Goal: Information Seeking & Learning: Learn about a topic

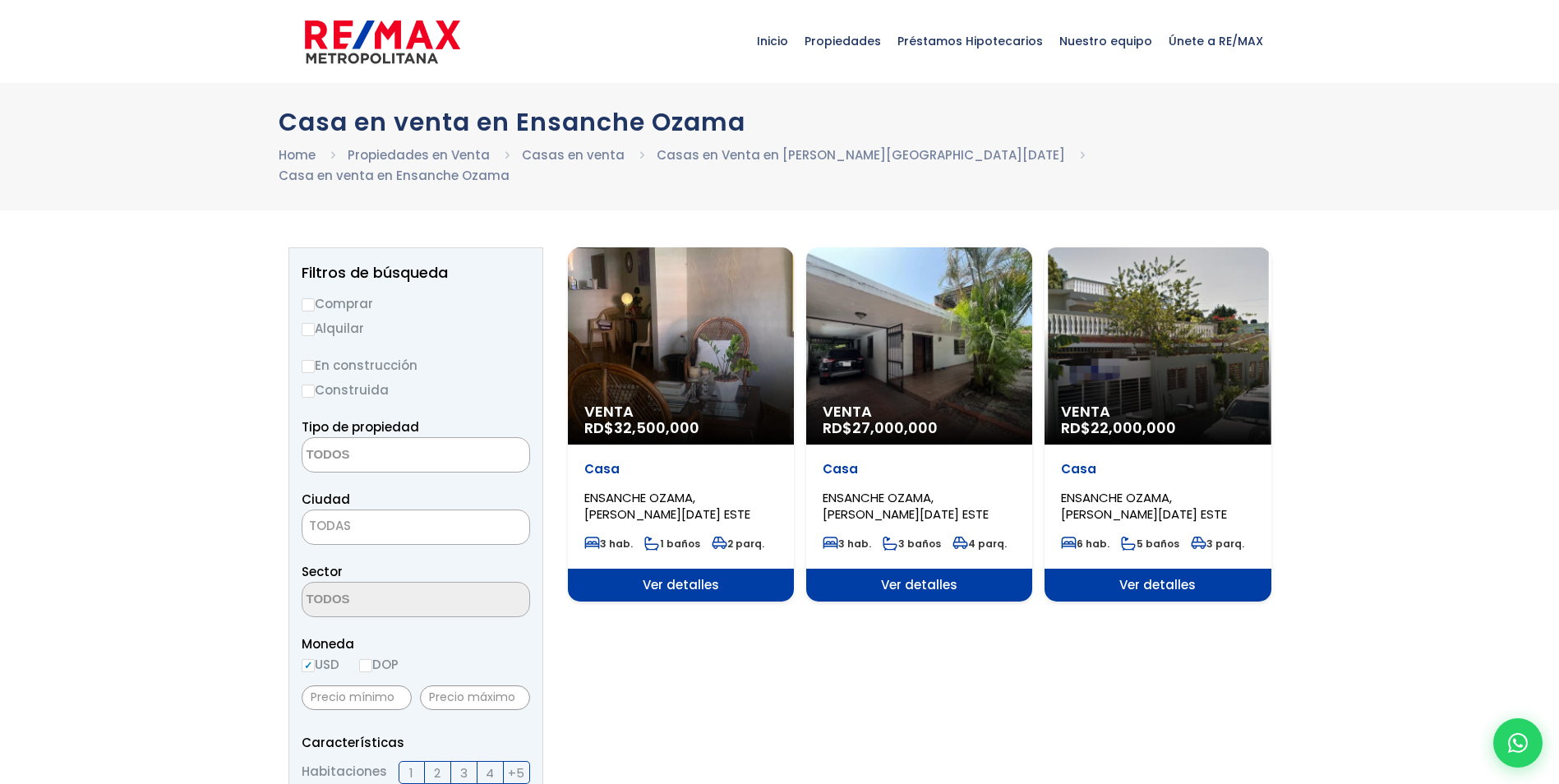
select select
click at [1143, 345] on div "Venta RD$ 22,000,000" at bounding box center [1157, 346] width 226 height 197
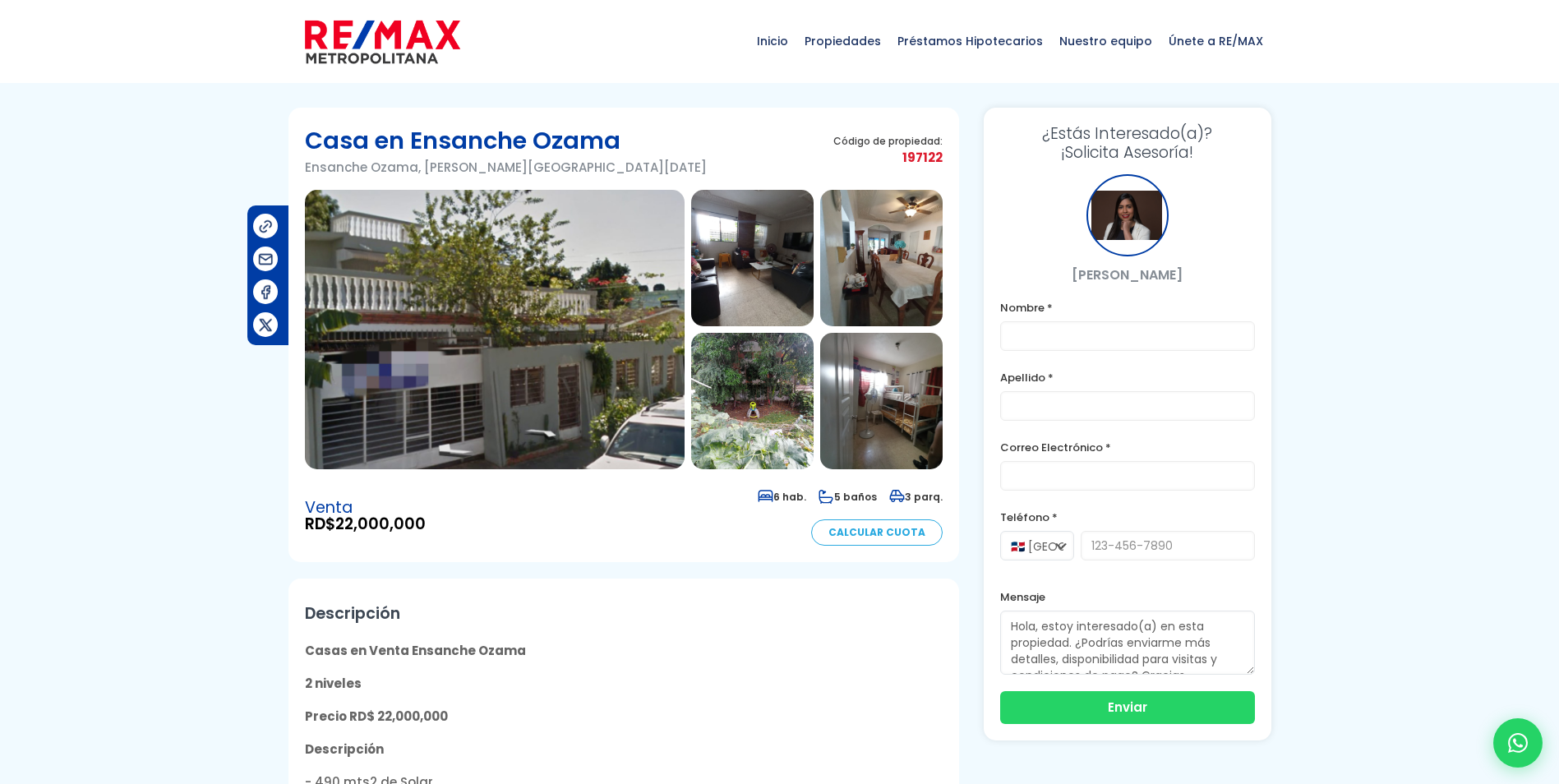
click at [548, 392] on img at bounding box center [495, 329] width 380 height 280
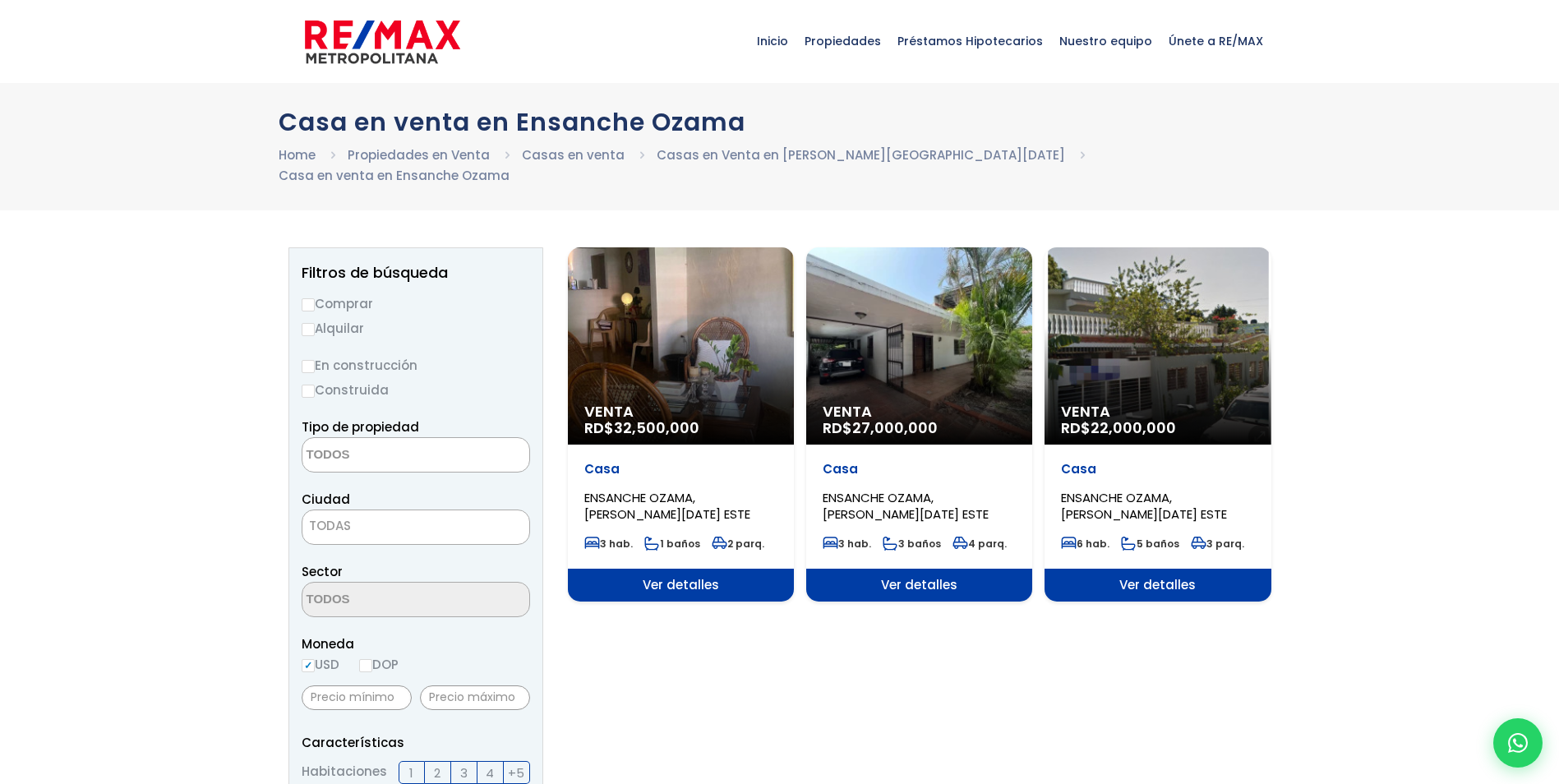
select select
click at [643, 340] on div "Venta RD$ 32,500,000" at bounding box center [680, 346] width 226 height 197
select select
click at [1118, 417] on span "22,000,000" at bounding box center [1133, 427] width 85 height 20
click at [1115, 373] on div "Venta RD$ 22,000,000" at bounding box center [1157, 346] width 226 height 197
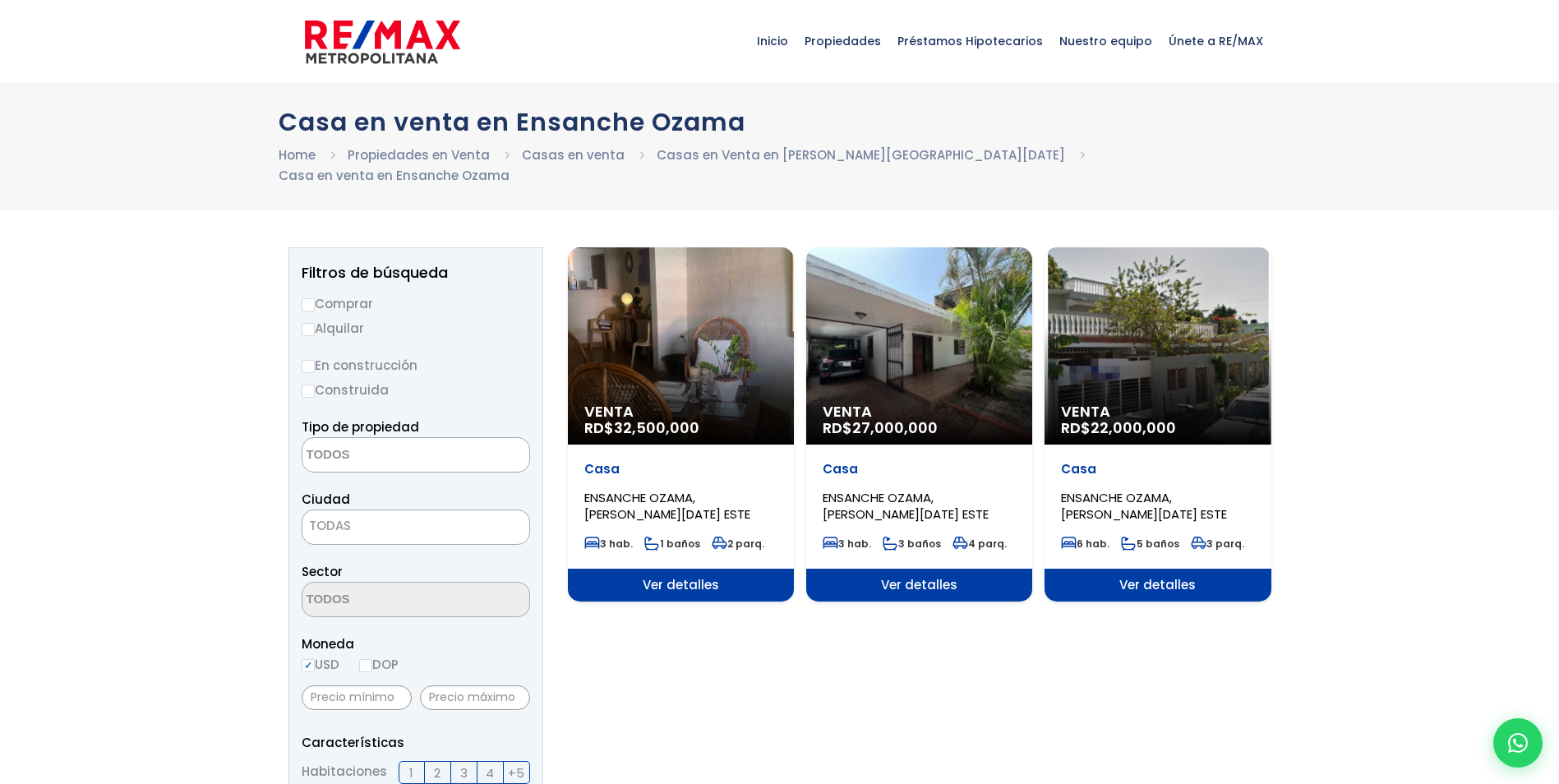
click at [1114, 379] on div "Venta RD$ 22,000,000" at bounding box center [1157, 346] width 226 height 197
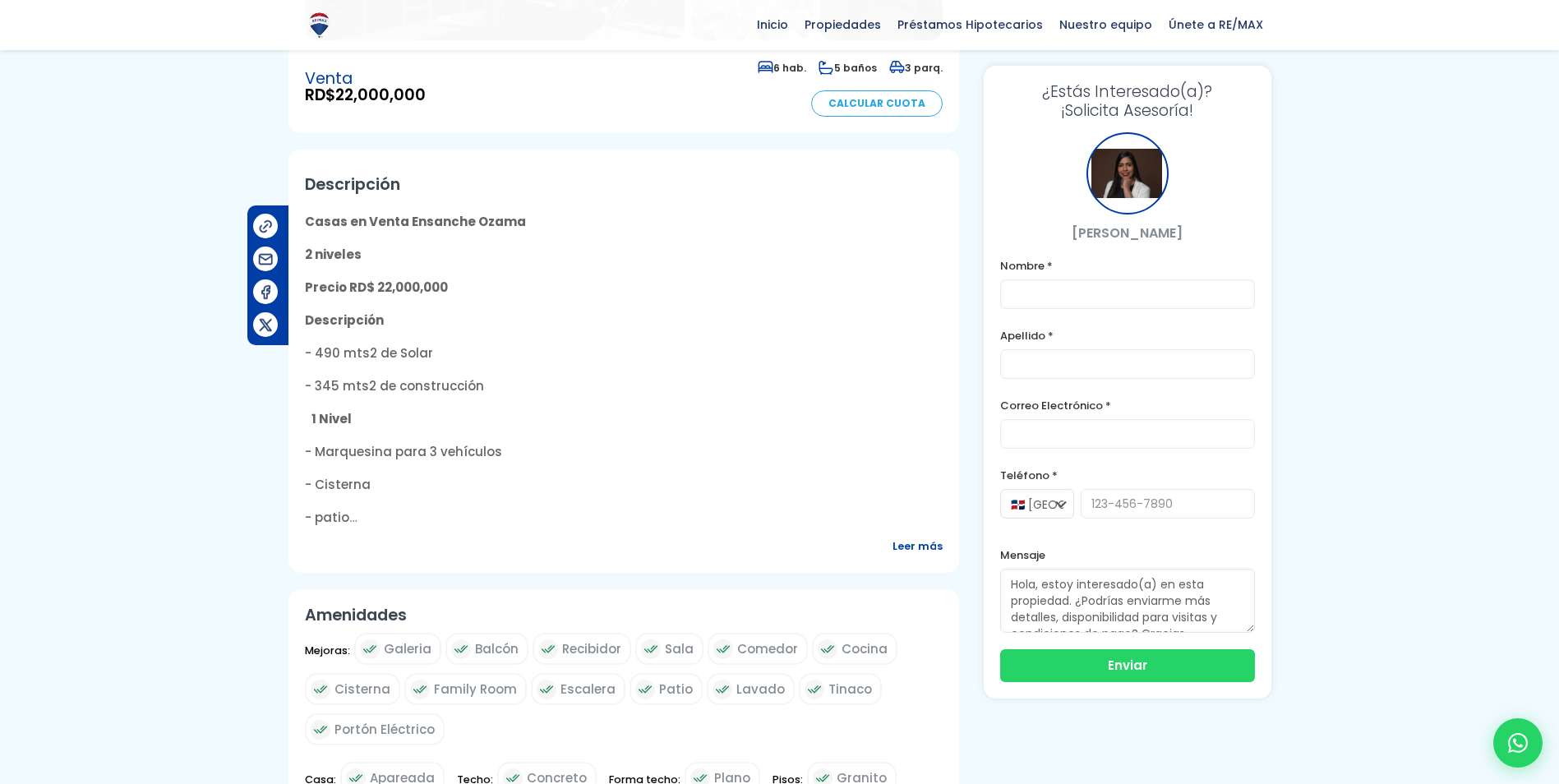
scroll to position [247, 0]
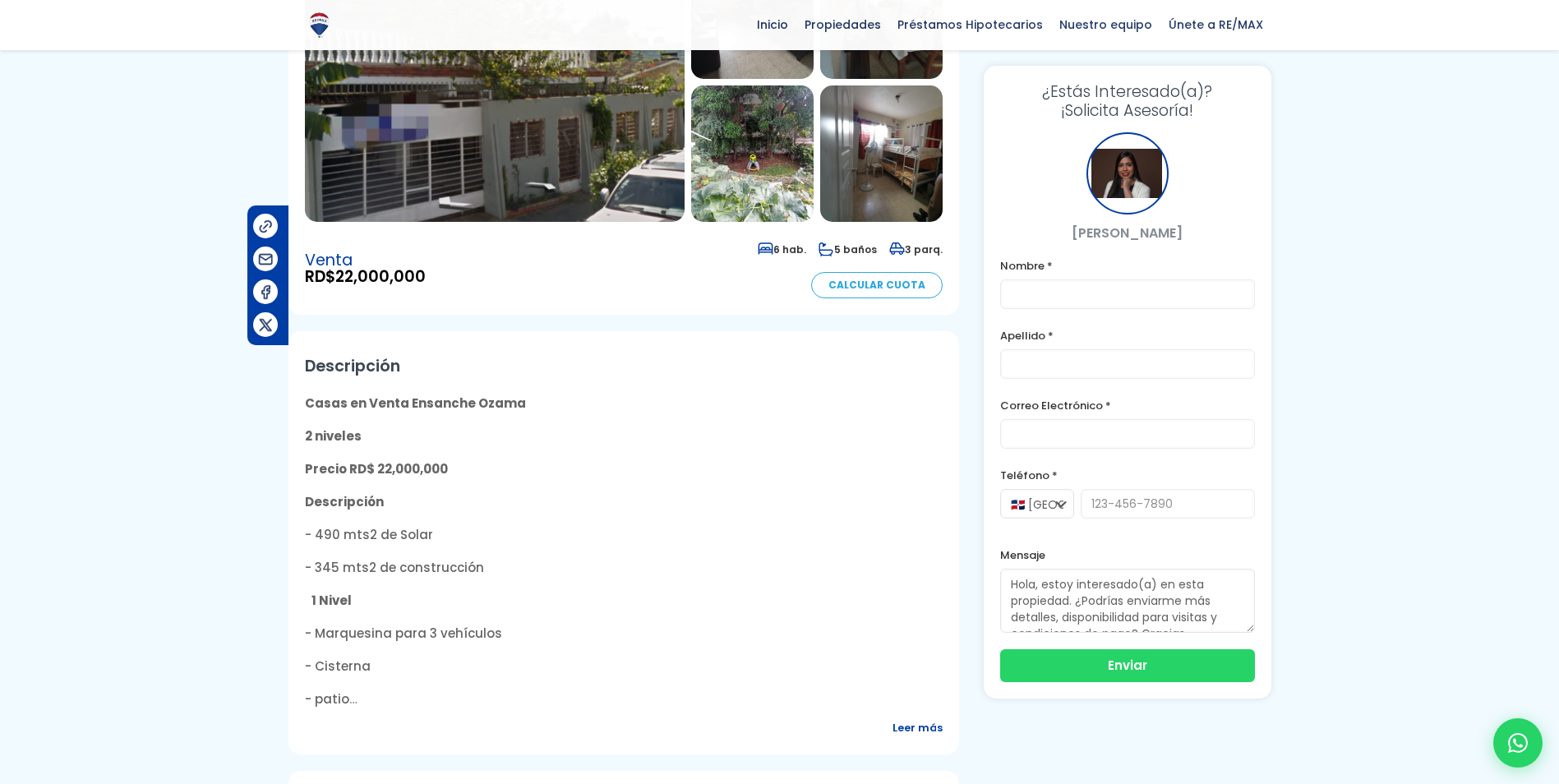
click at [787, 165] on img at bounding box center [753, 153] width 123 height 137
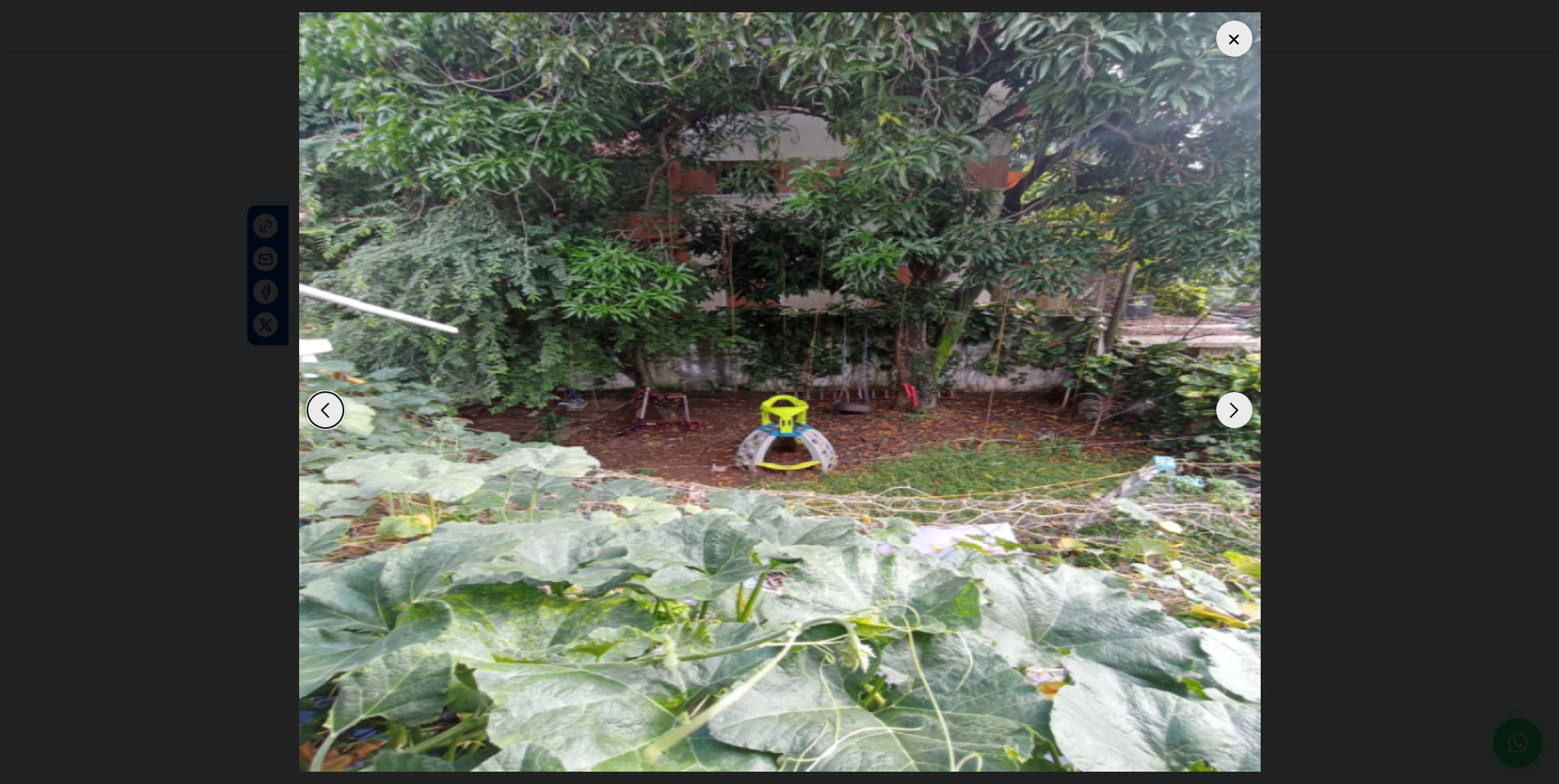
click at [1225, 407] on div "Next slide" at bounding box center [1234, 410] width 36 height 36
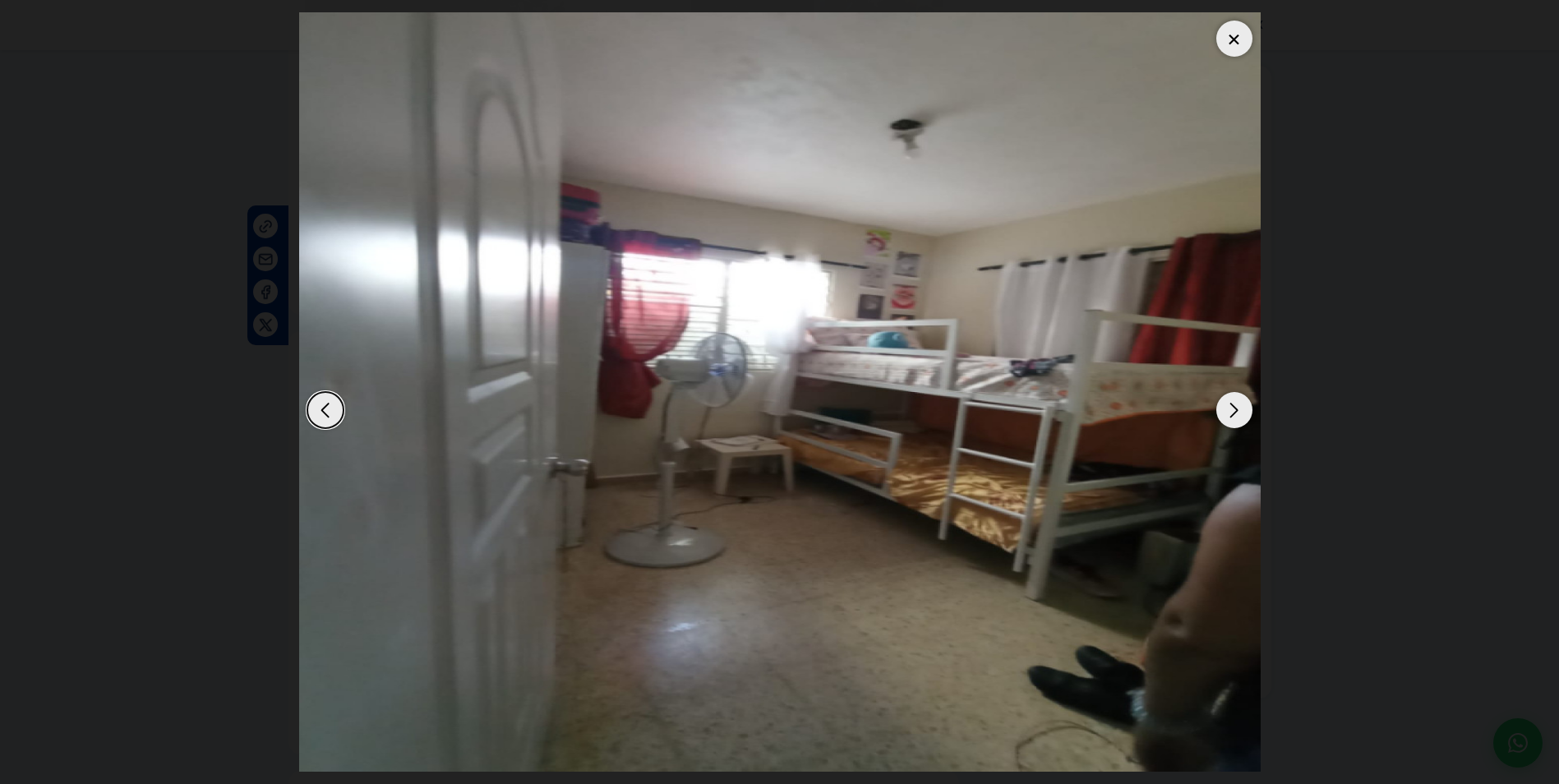
click at [1225, 410] on div "Next slide" at bounding box center [1234, 410] width 36 height 36
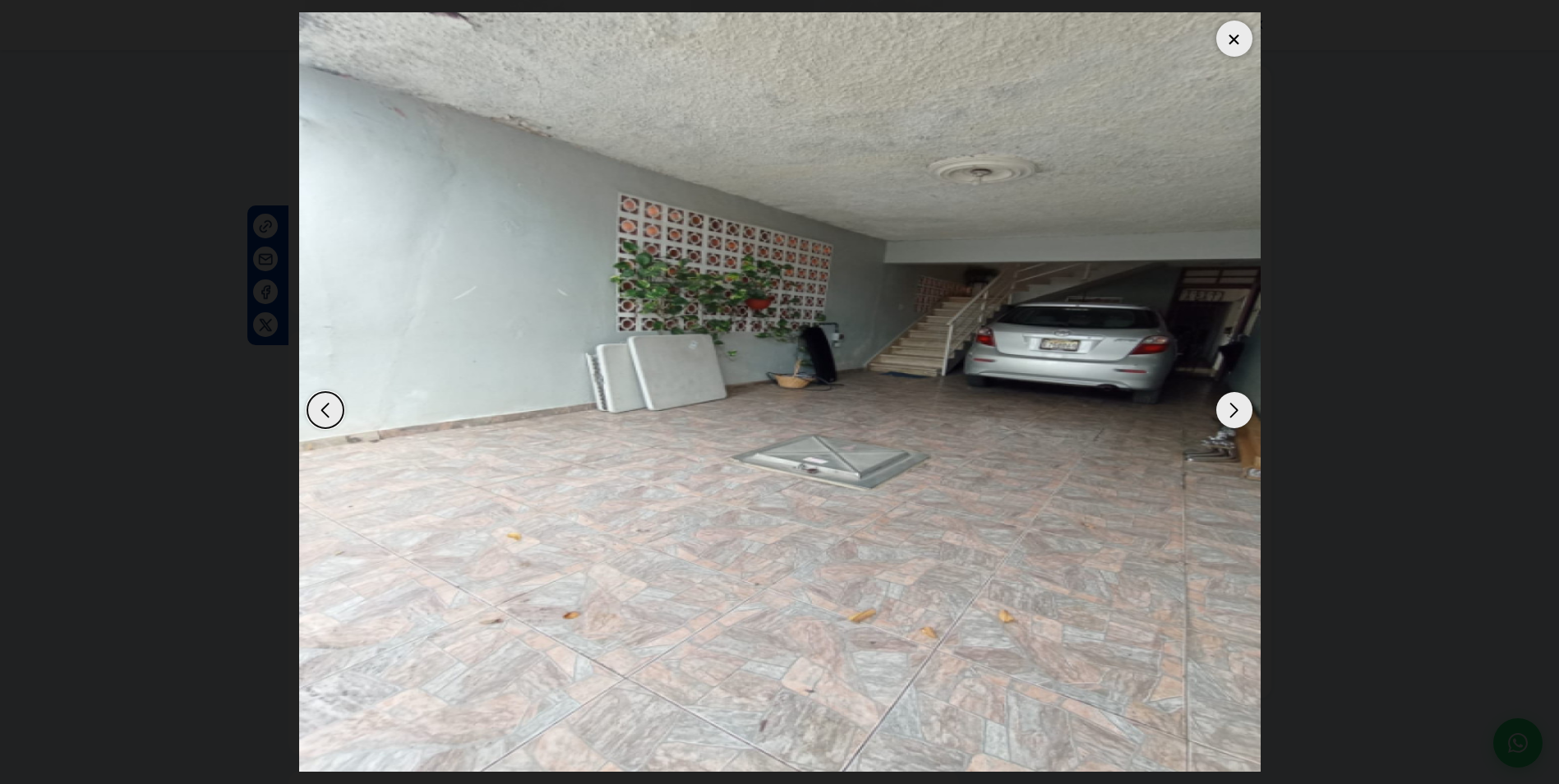
click at [1225, 411] on div "Next slide" at bounding box center [1234, 410] width 36 height 36
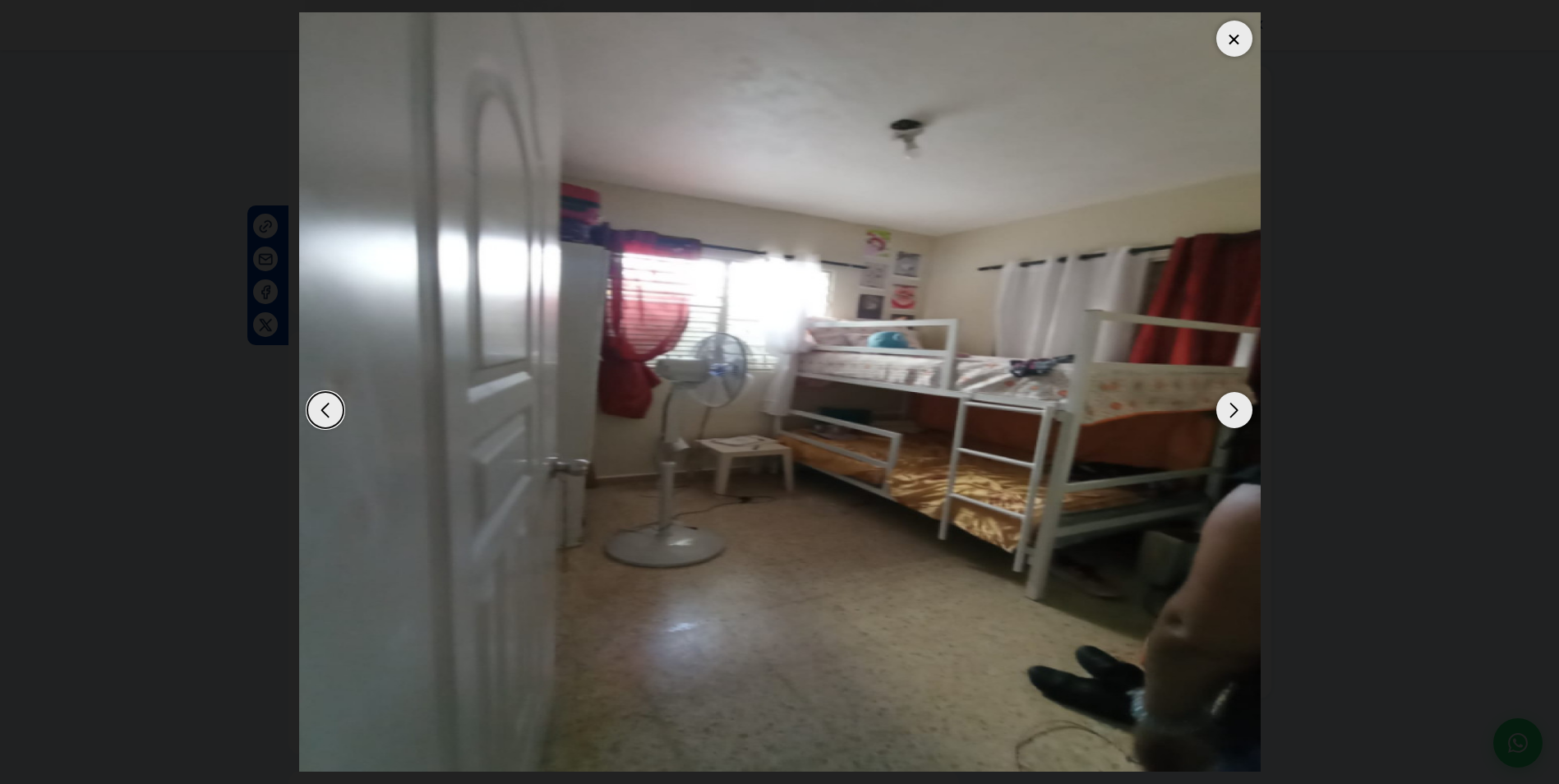
click at [1225, 411] on div "Next slide" at bounding box center [1234, 410] width 36 height 36
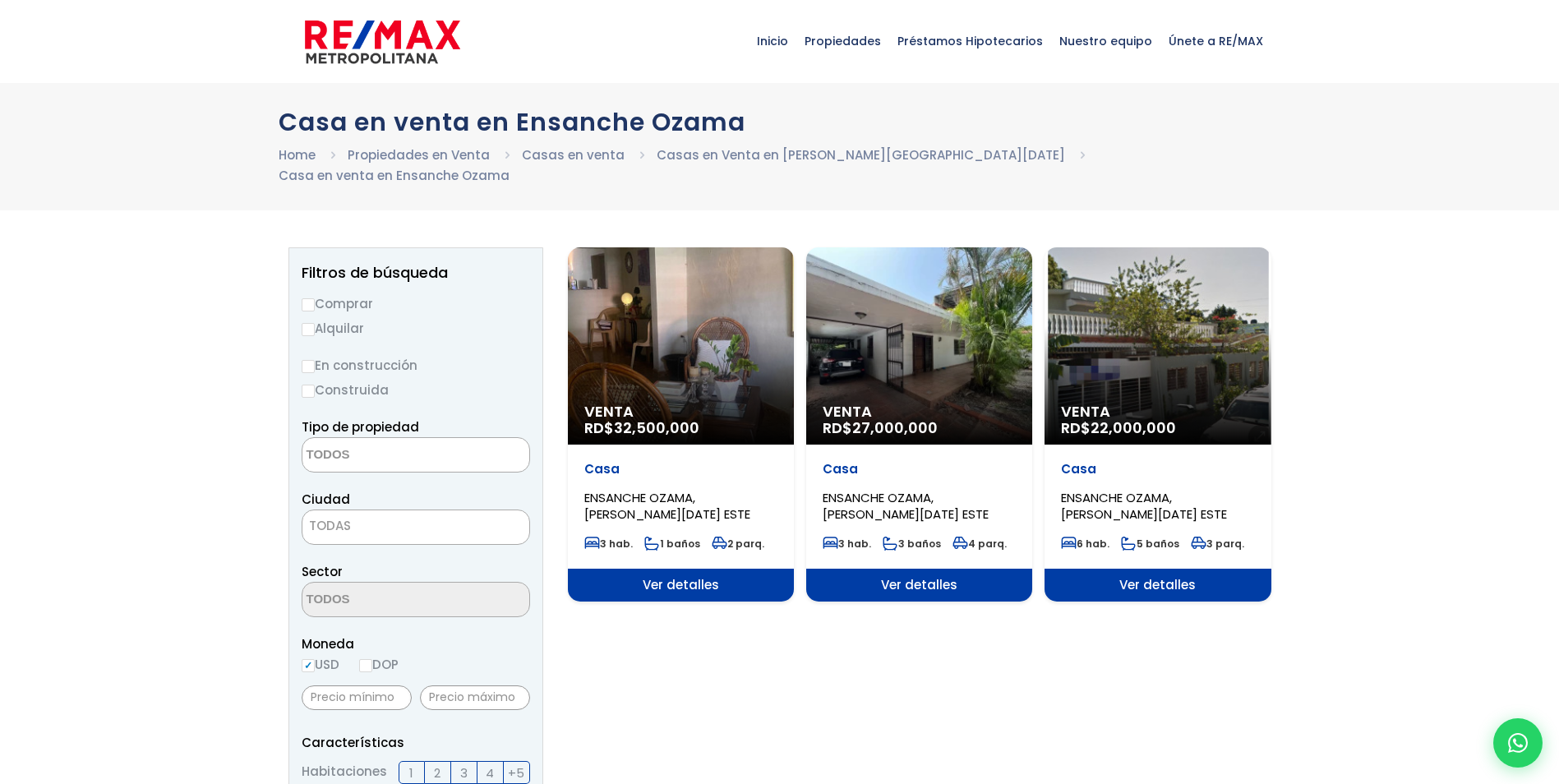
select select
click at [876, 363] on div "Venta RD$ 27,000,000" at bounding box center [919, 346] width 226 height 197
click at [845, 403] on span "Venta" at bounding box center [919, 412] width 193 height 17
click at [852, 417] on span "RD$ 27,000,000" at bounding box center [879, 427] width 115 height 20
click at [896, 569] on span "Ver detalles" at bounding box center [919, 585] width 226 height 33
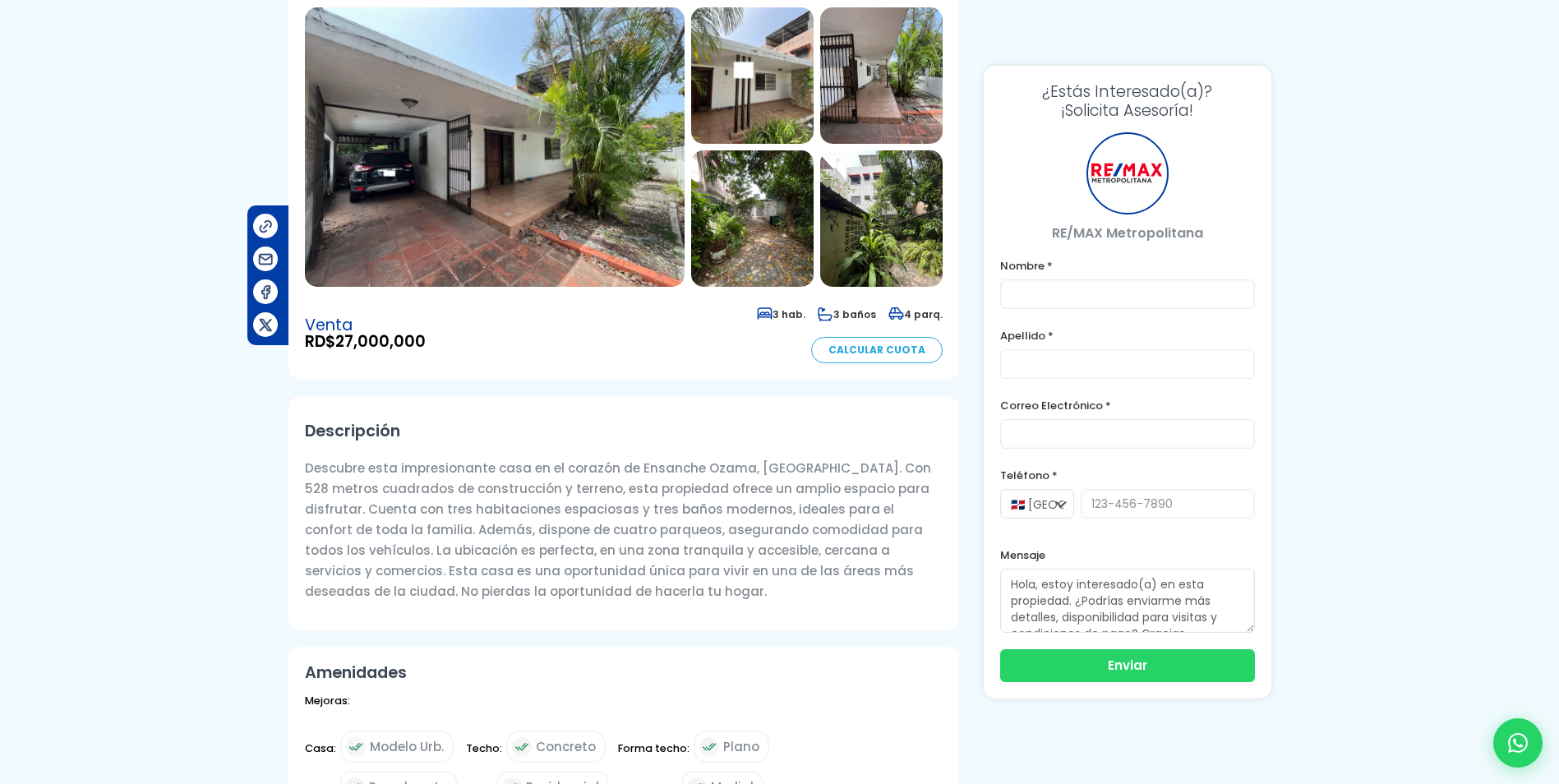
scroll to position [247, 0]
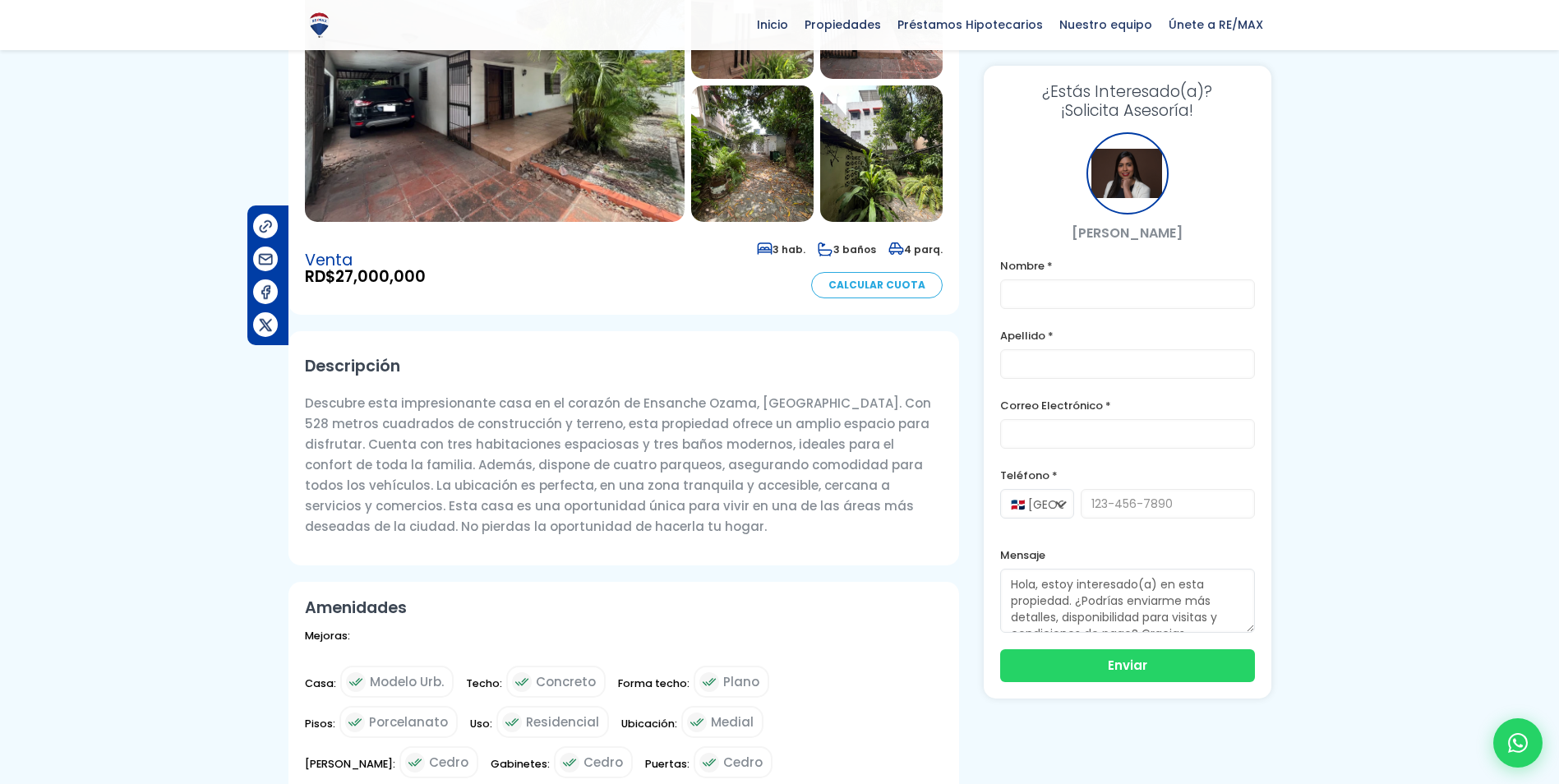
click at [577, 171] on img at bounding box center [495, 82] width 380 height 280
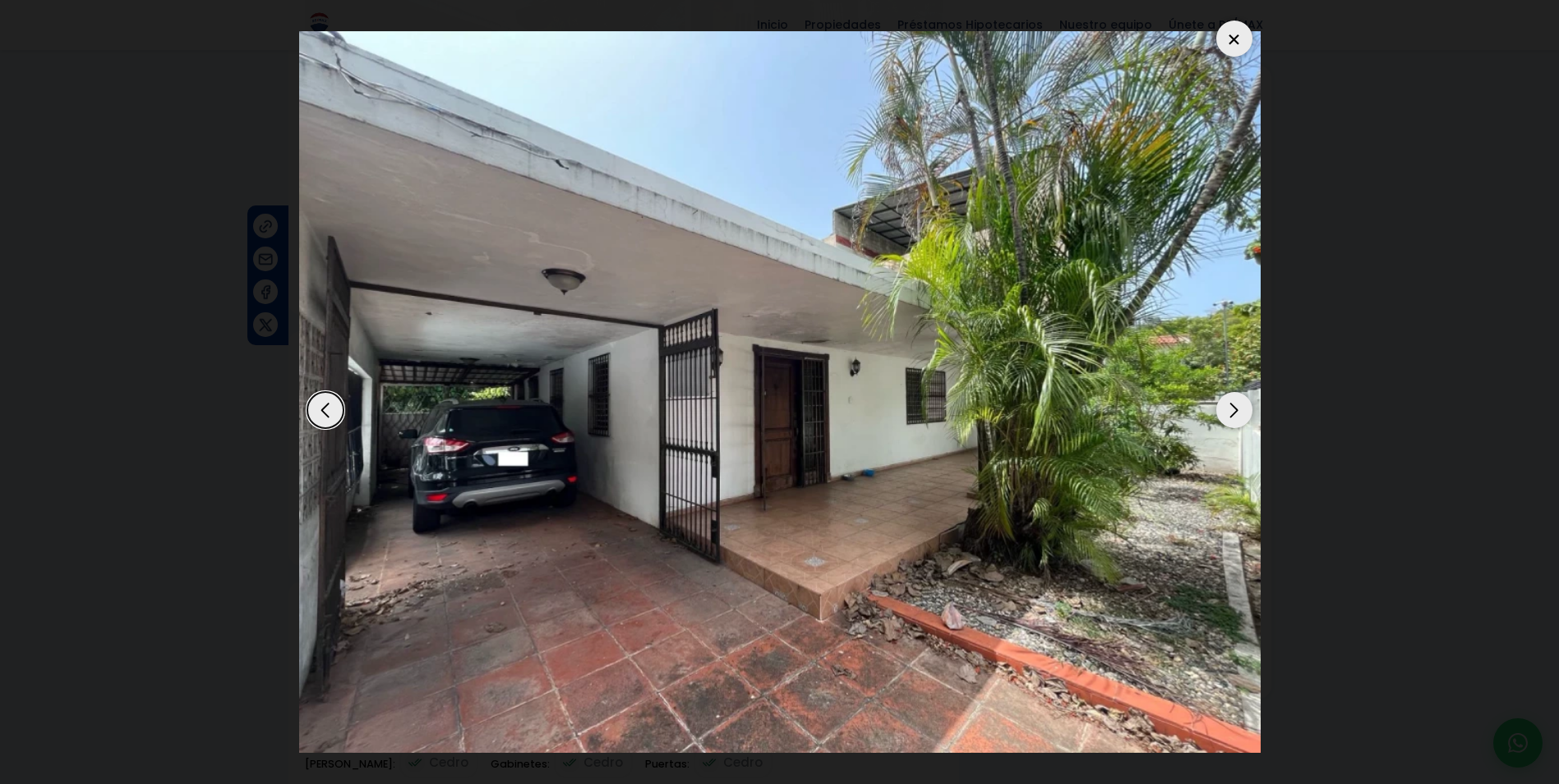
click at [1228, 413] on div "Next slide" at bounding box center [1234, 410] width 36 height 36
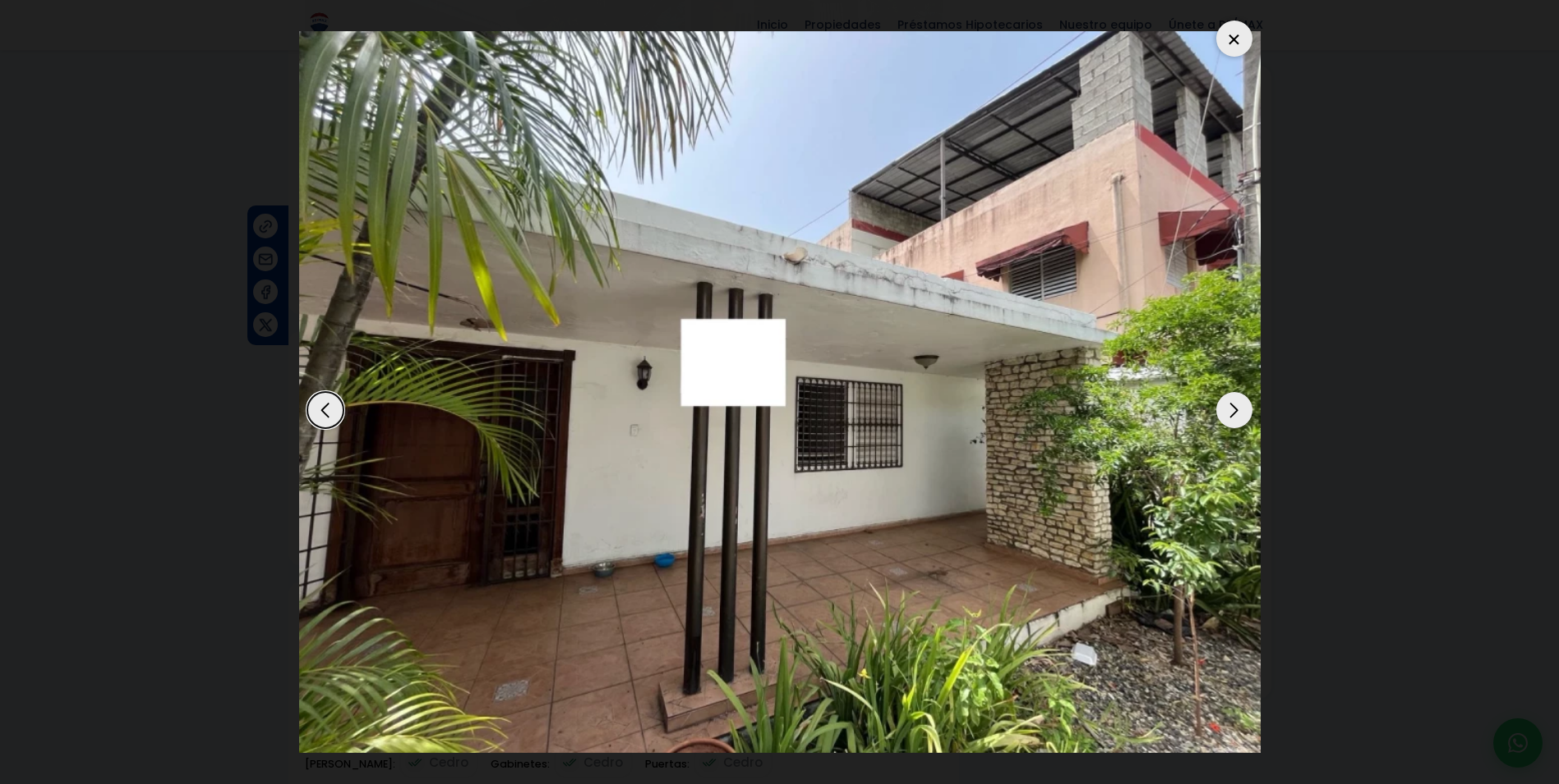
click at [1230, 414] on div "Next slide" at bounding box center [1234, 410] width 36 height 36
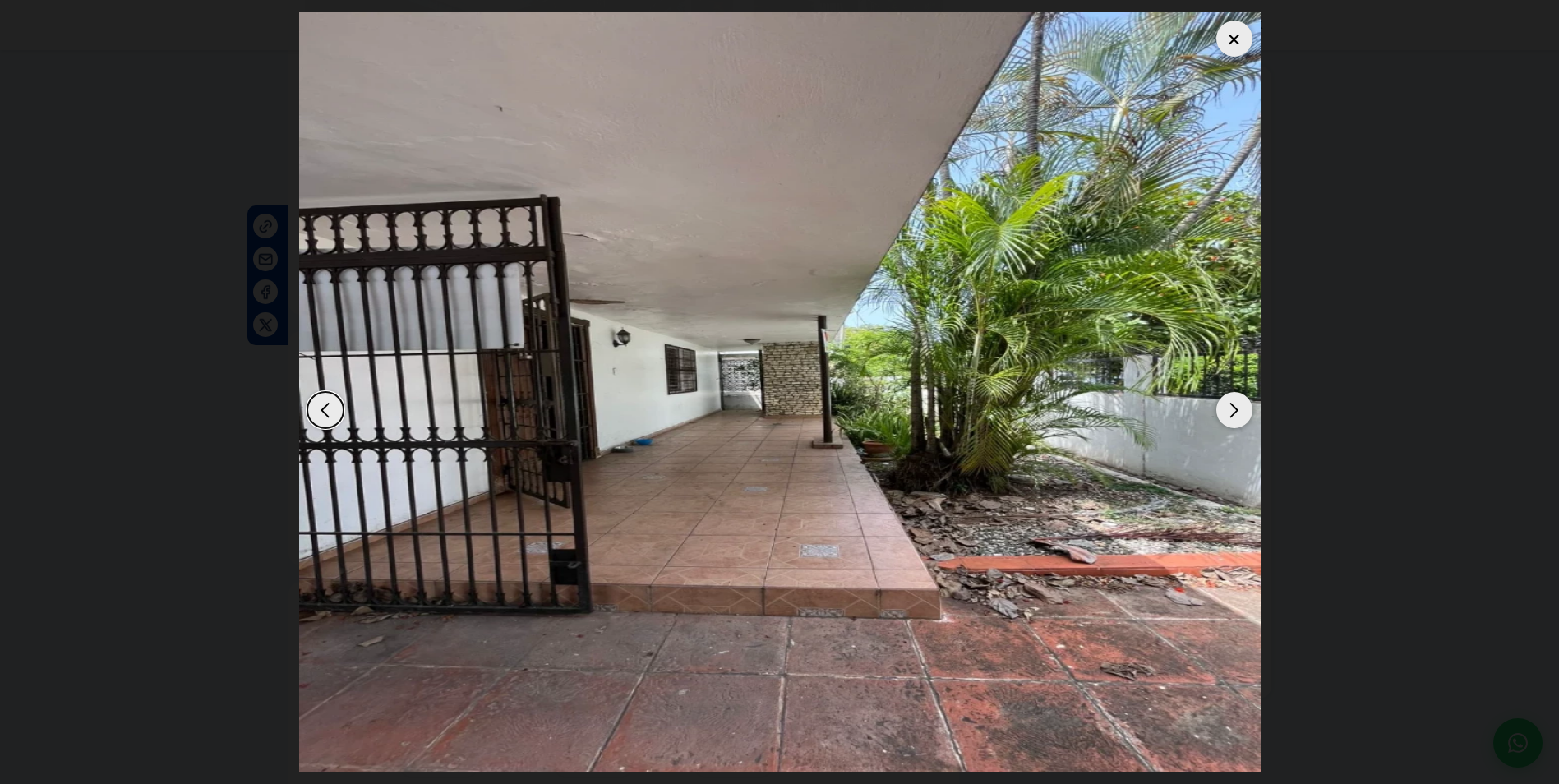
click at [1230, 414] on div "Next slide" at bounding box center [1234, 410] width 36 height 36
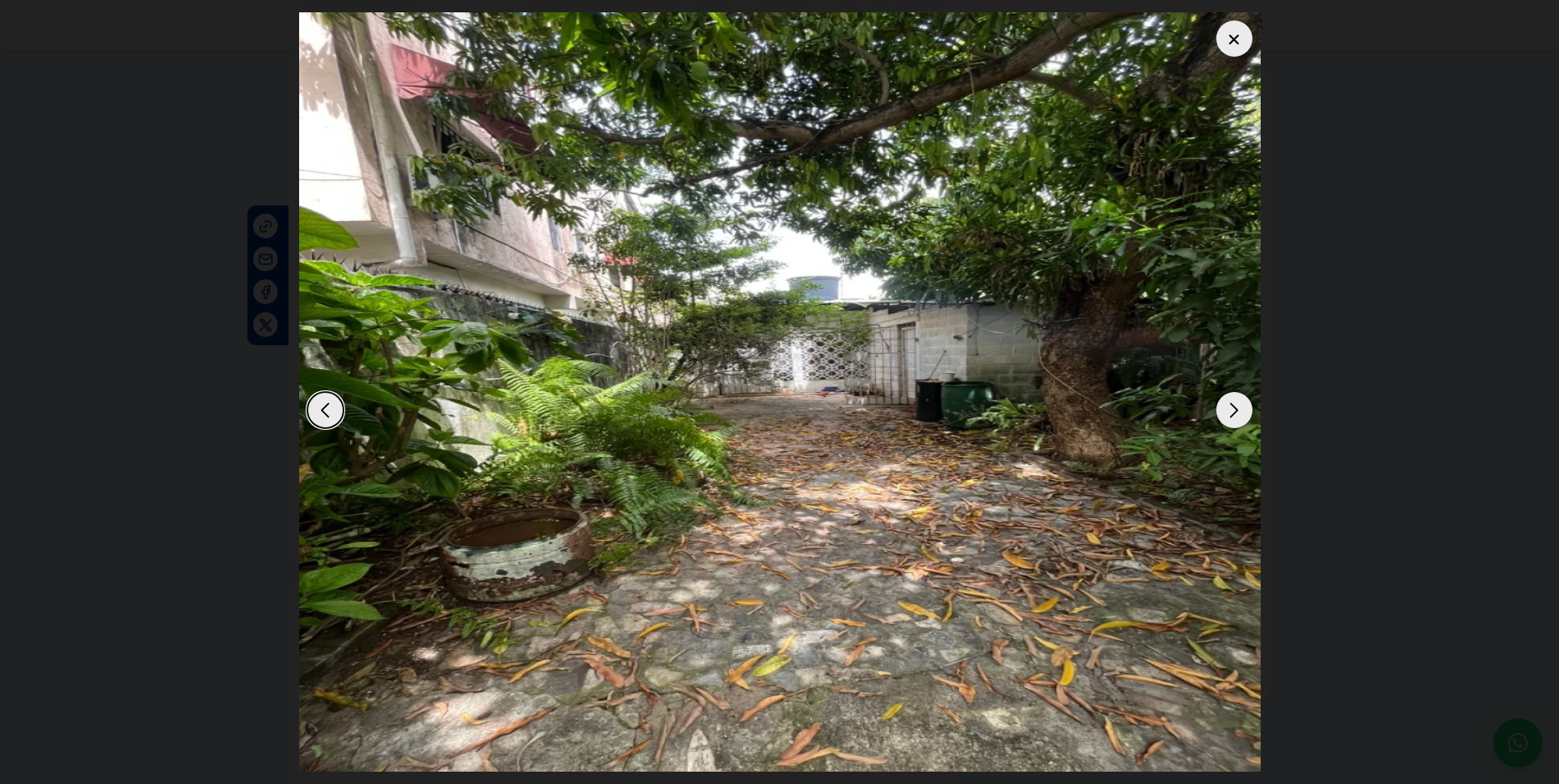
click at [1230, 414] on div "Next slide" at bounding box center [1234, 410] width 36 height 36
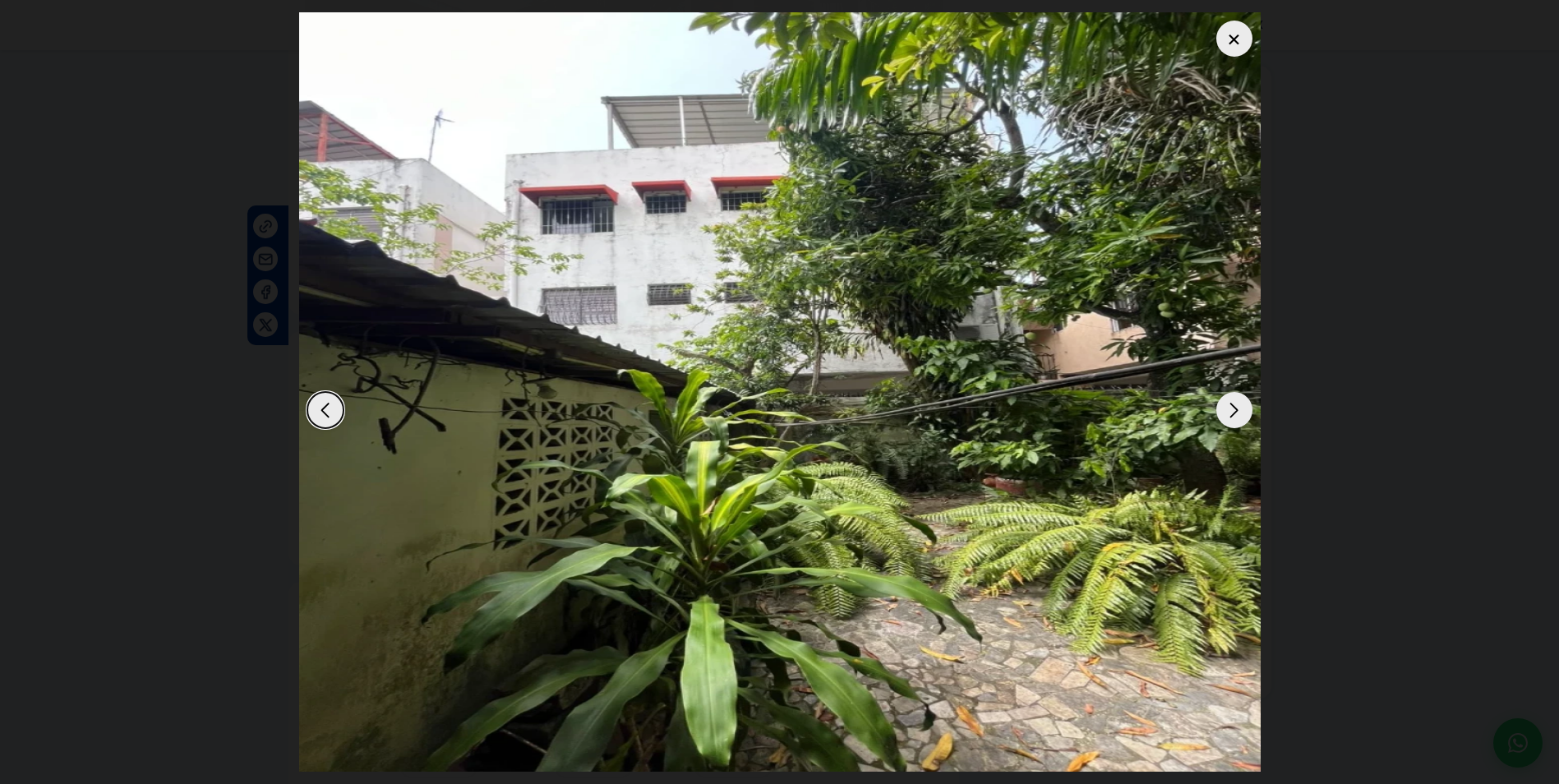
click at [1230, 414] on div "Next slide" at bounding box center [1234, 410] width 36 height 36
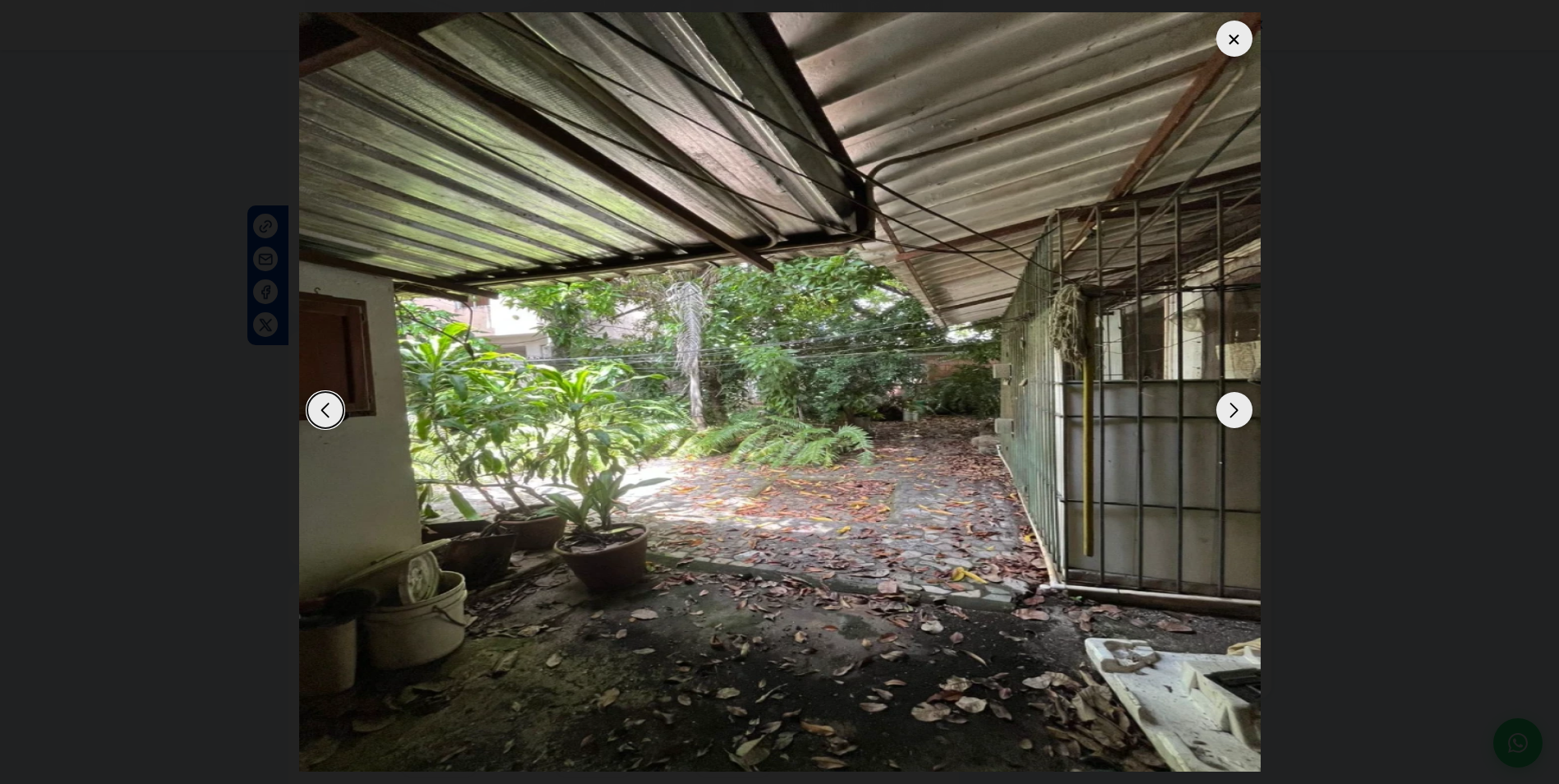
click at [1230, 414] on div "Next slide" at bounding box center [1234, 410] width 36 height 36
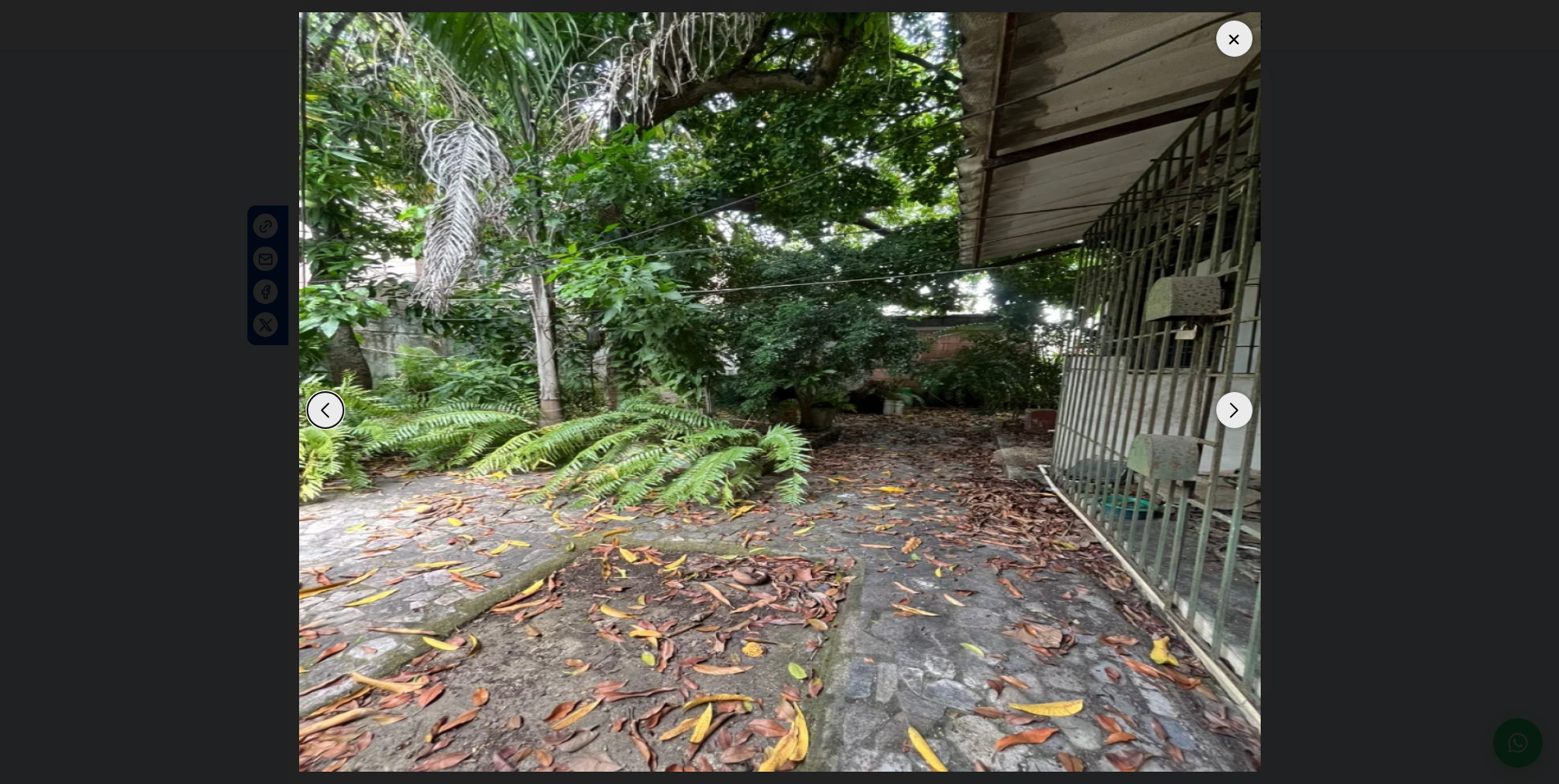
click at [1230, 414] on div "Next slide" at bounding box center [1234, 410] width 36 height 36
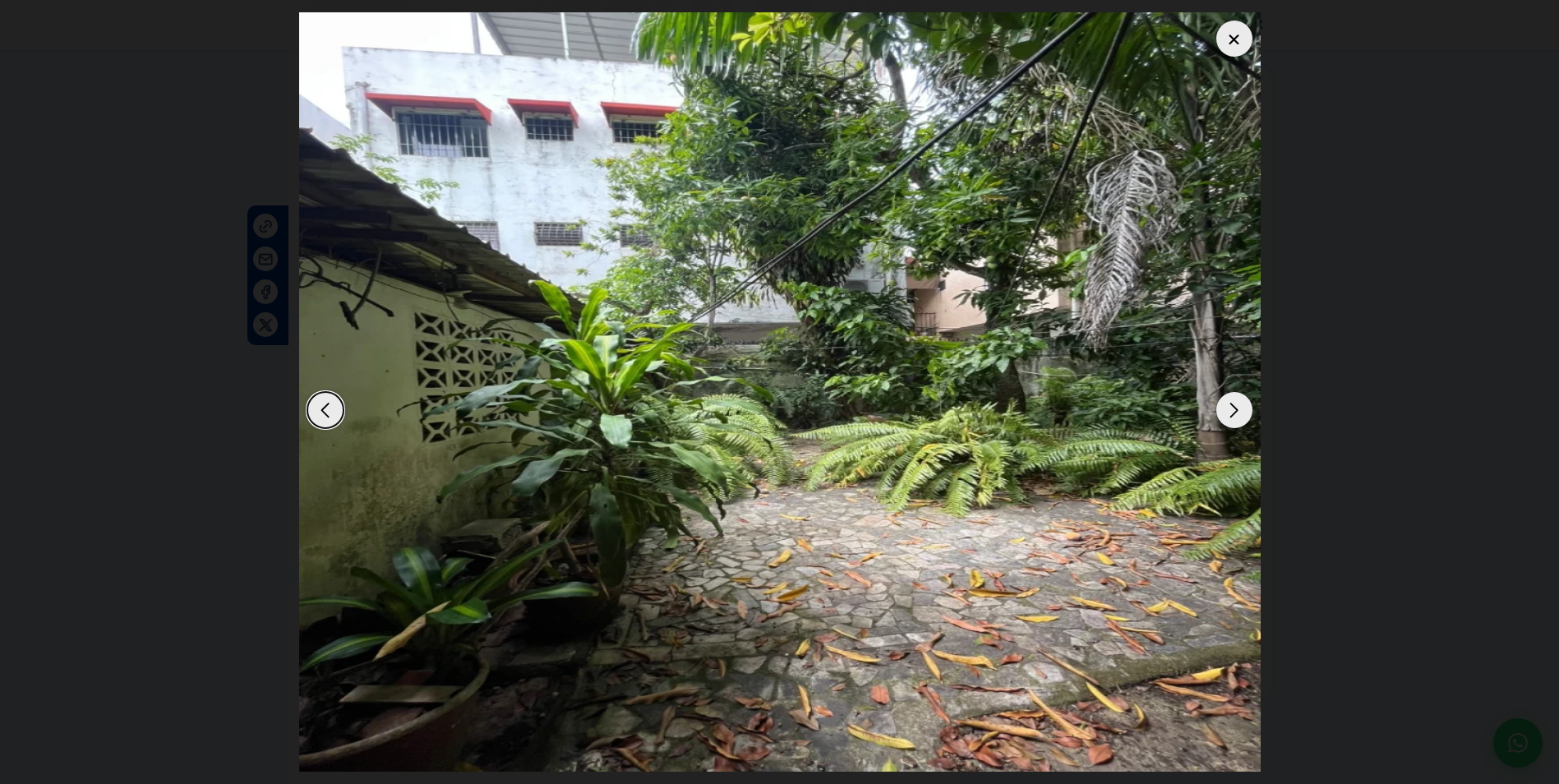
click at [1230, 414] on div "Next slide" at bounding box center [1234, 410] width 36 height 36
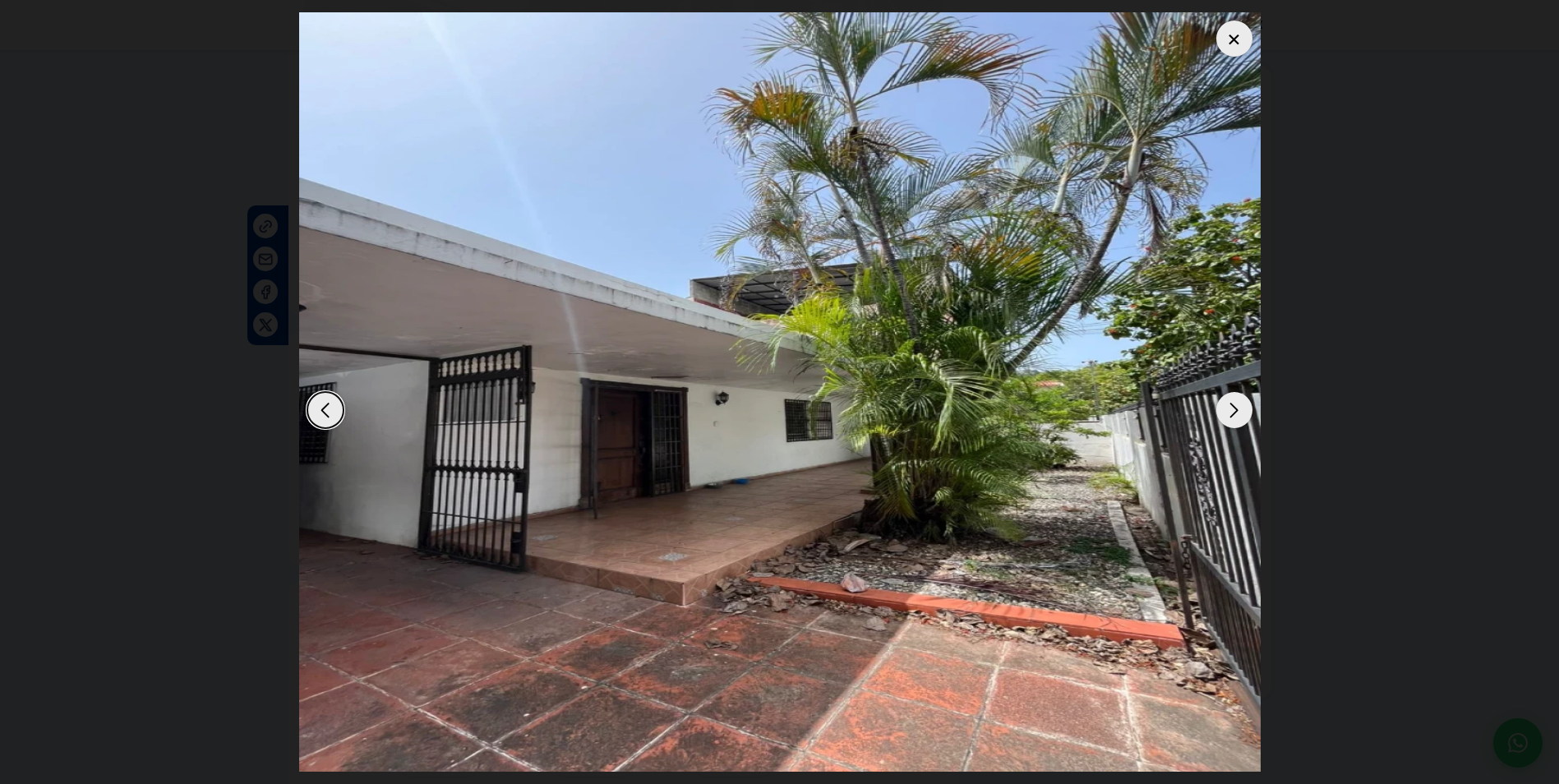
click at [1230, 414] on div "Next slide" at bounding box center [1234, 410] width 36 height 36
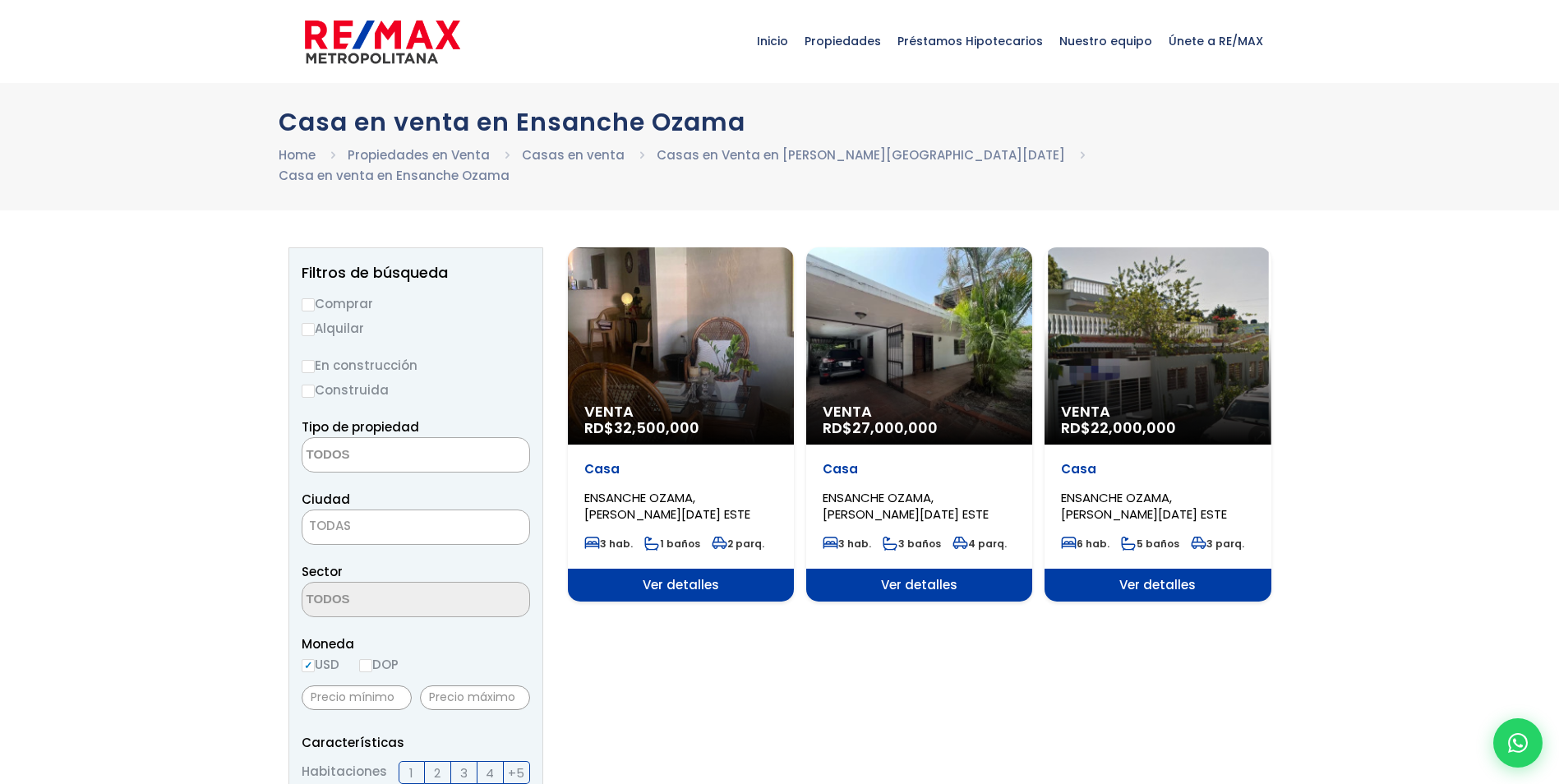
select select
